Goal: Task Accomplishment & Management: Manage account settings

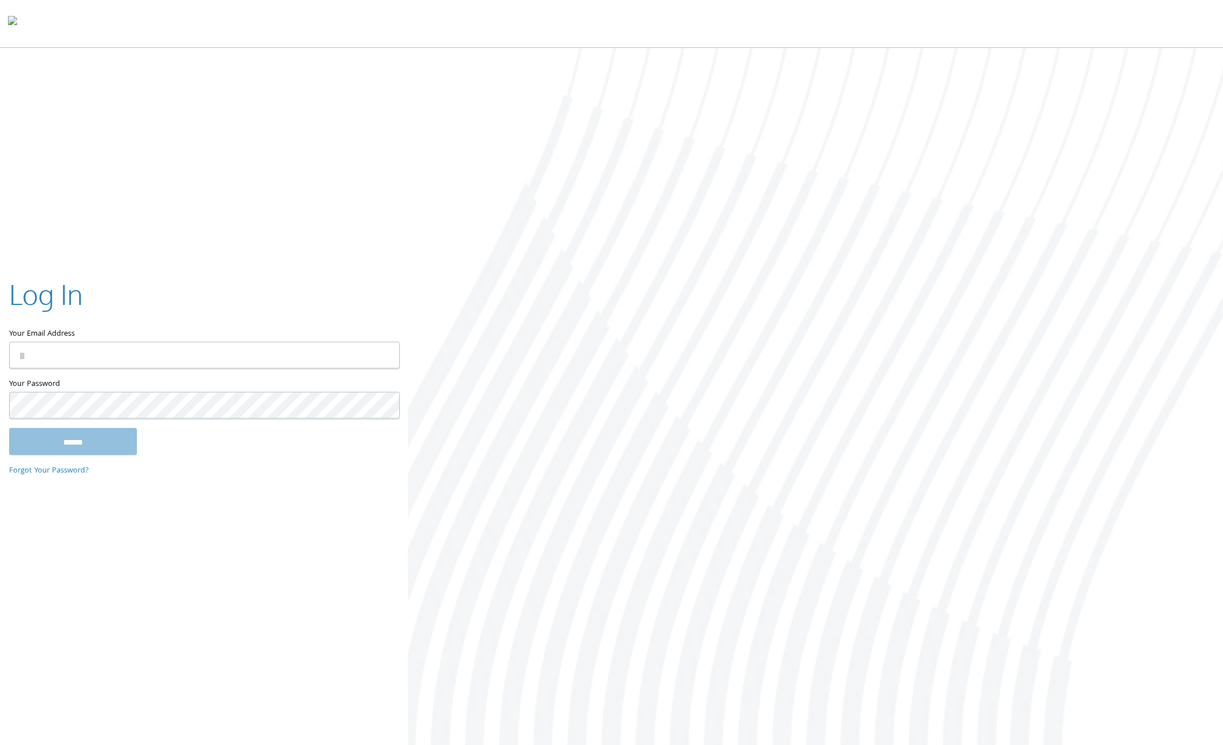
type input "**********"
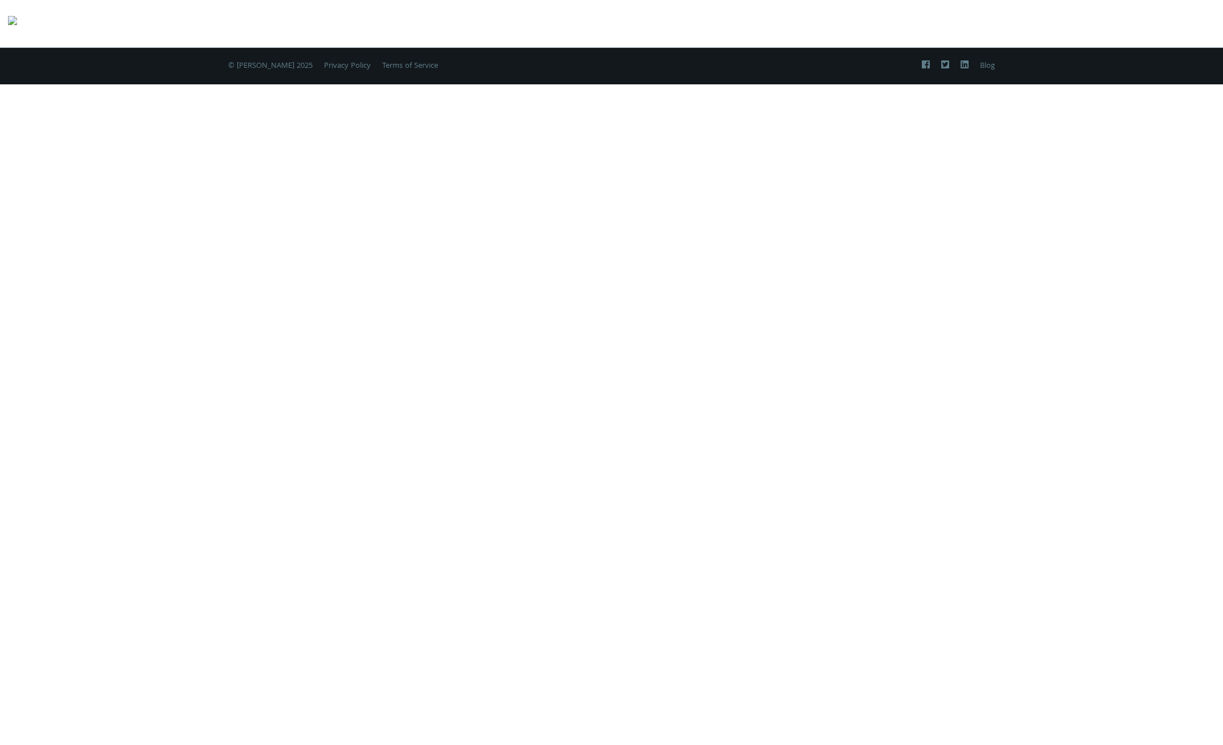
click at [98, 442] on div "Two-Factor Authentication Please enter your 6-digit verification code from your…" at bounding box center [611, 372] width 1223 height 745
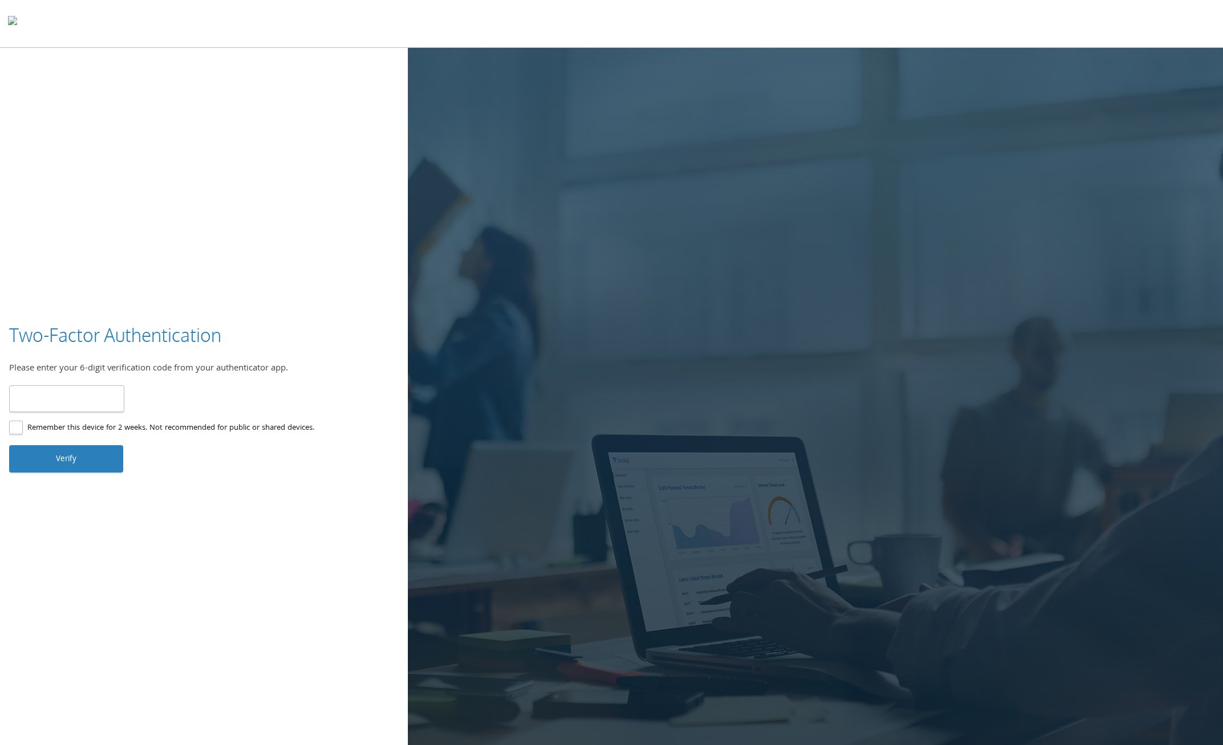
click at [78, 401] on input "number" at bounding box center [66, 399] width 115 height 27
type input "******"
